Goal: Task Accomplishment & Management: Manage account settings

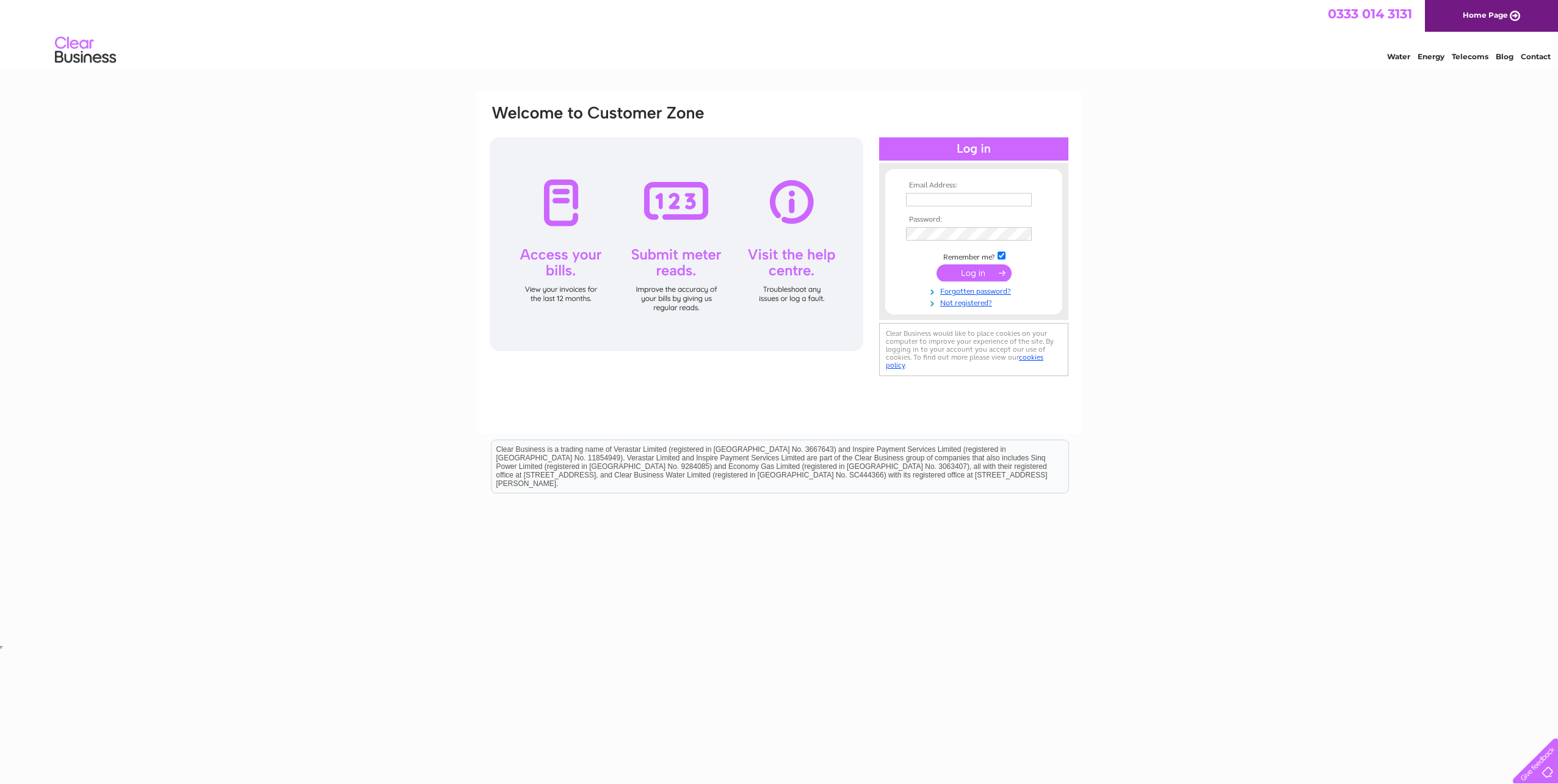
type input "accounts@finnie4x4.com"
click at [962, 270] on input "submit" at bounding box center [974, 273] width 75 height 18
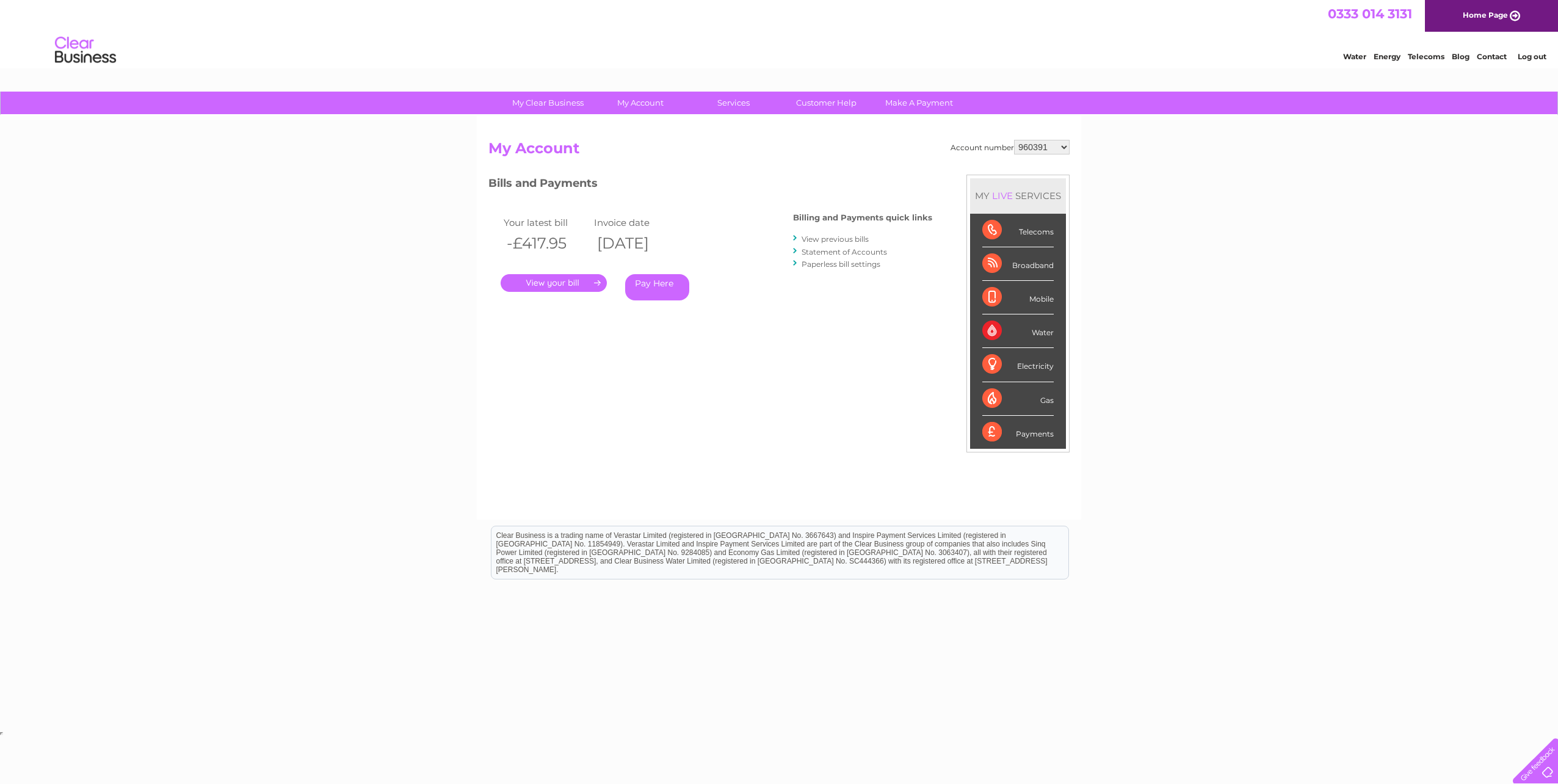
click at [1037, 147] on select "960391 966866 970106 30322560" at bounding box center [1041, 147] width 55 height 15
select select "966866"
click at [1014, 140] on select "960391 966866 970106 30322560" at bounding box center [1041, 147] width 55 height 15
click at [588, 283] on link "." at bounding box center [553, 283] width 106 height 18
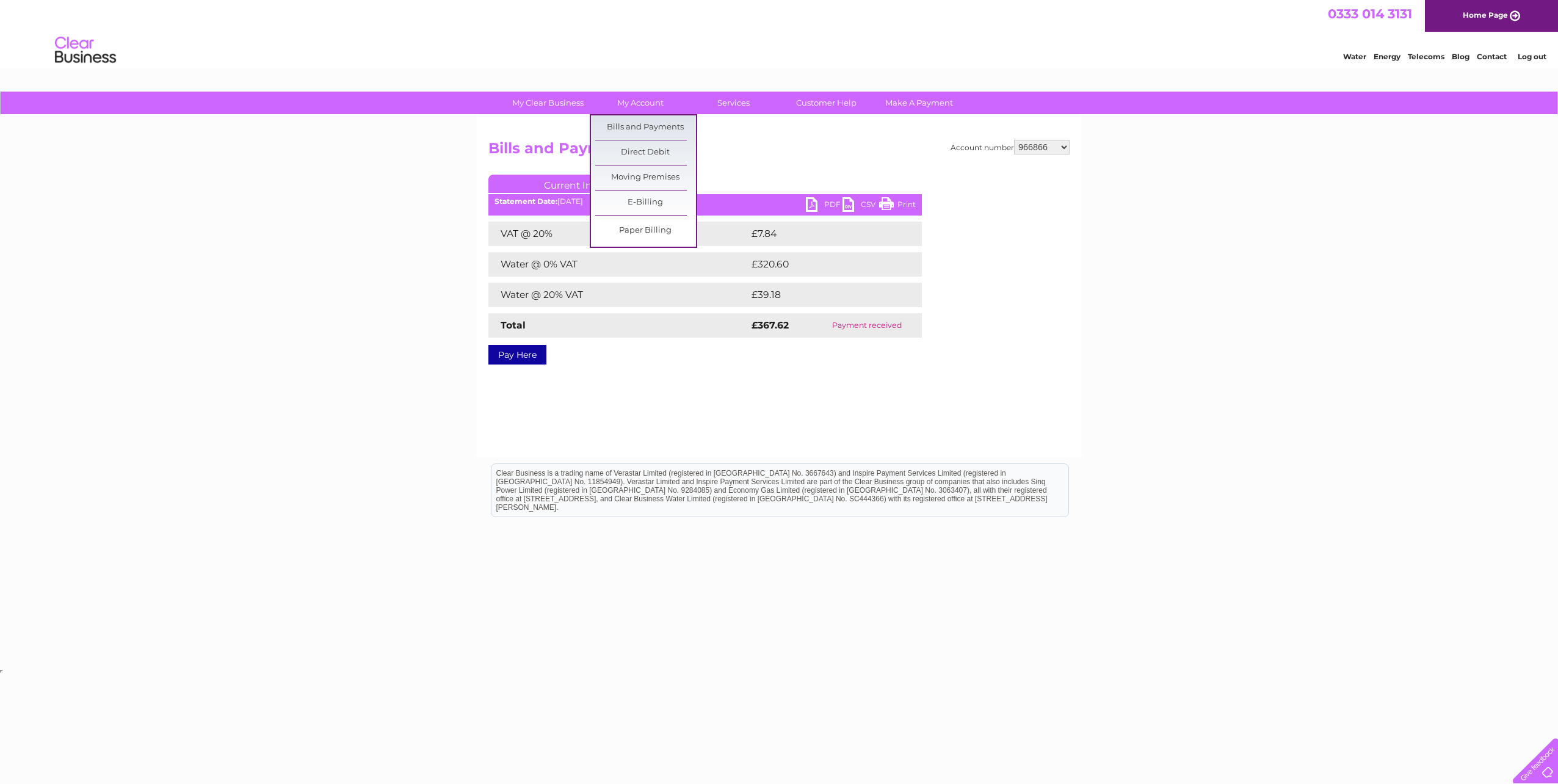
click at [652, 124] on link "Bills and Payments" at bounding box center [645, 128] width 101 height 25
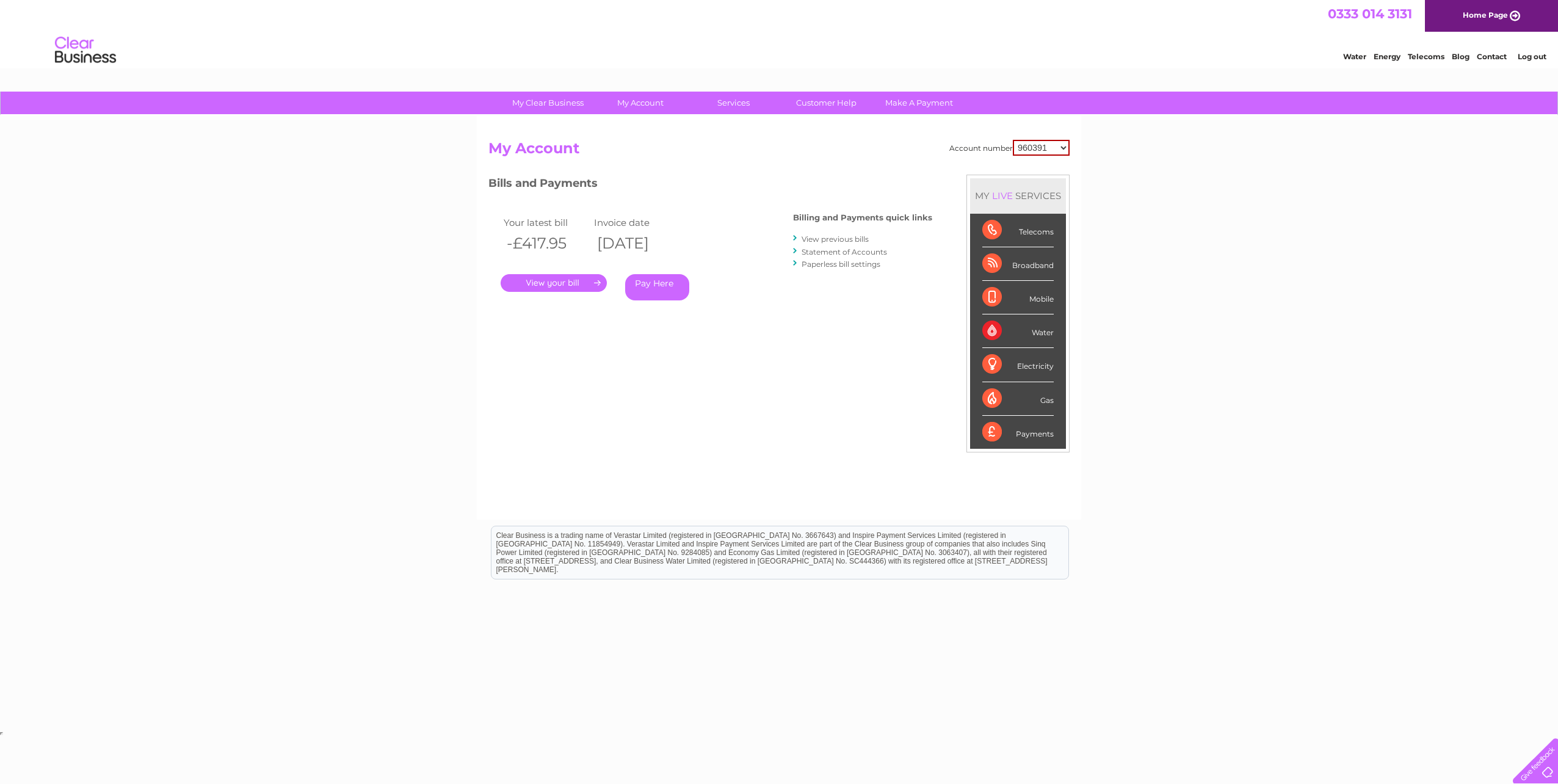
click at [1032, 148] on select "960391 966866 970106 30322560" at bounding box center [1041, 148] width 57 height 16
select select "966866"
click at [1013, 140] on select "960391 966866 970106 30322560" at bounding box center [1041, 148] width 57 height 16
click at [821, 241] on link "View previous bills" at bounding box center [835, 239] width 67 height 9
